Goal: Task Accomplishment & Management: Use online tool/utility

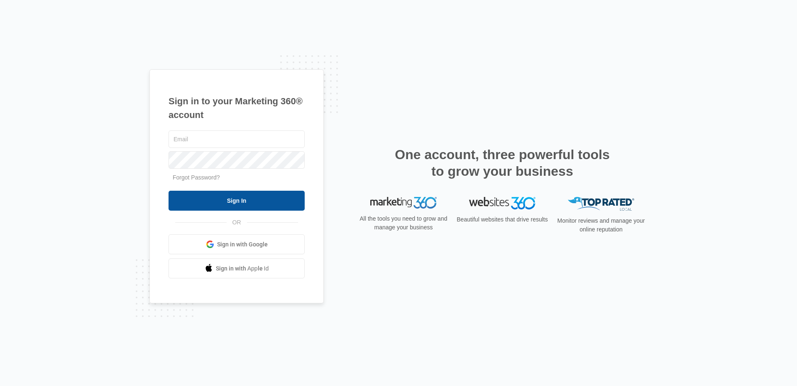
type input "[EMAIL_ADDRESS][DOMAIN_NAME]"
click at [233, 200] on input "Sign In" at bounding box center [237, 201] width 136 height 20
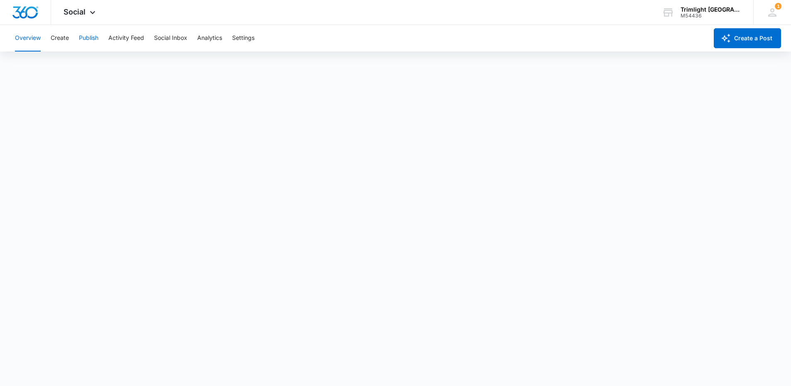
click at [91, 37] on button "Publish" at bounding box center [89, 38] width 20 height 27
